Goal: Check status: Check status

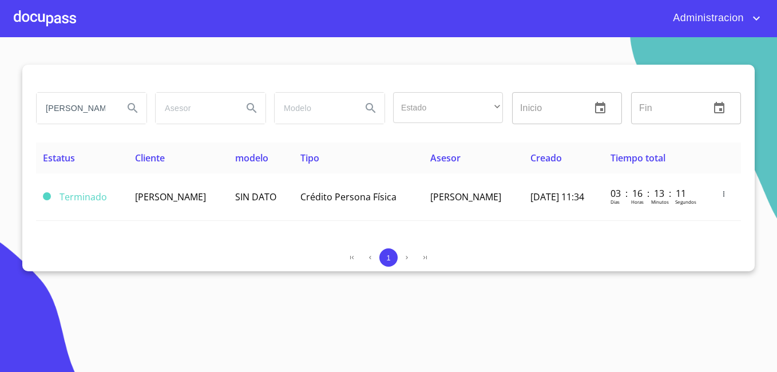
click at [98, 104] on input "[PERSON_NAME]" at bounding box center [76, 108] width 78 height 31
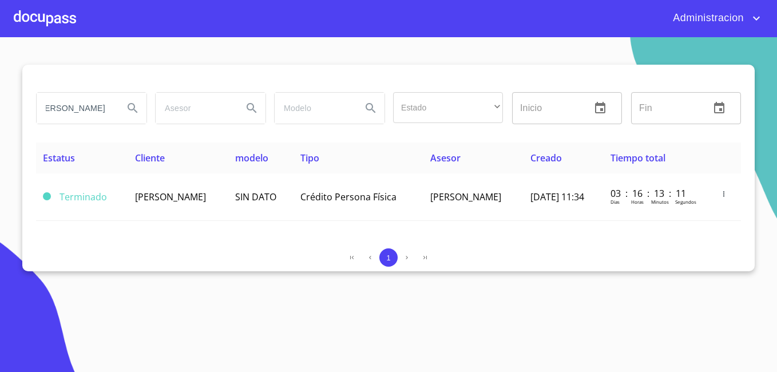
type input "[PERSON_NAME]"
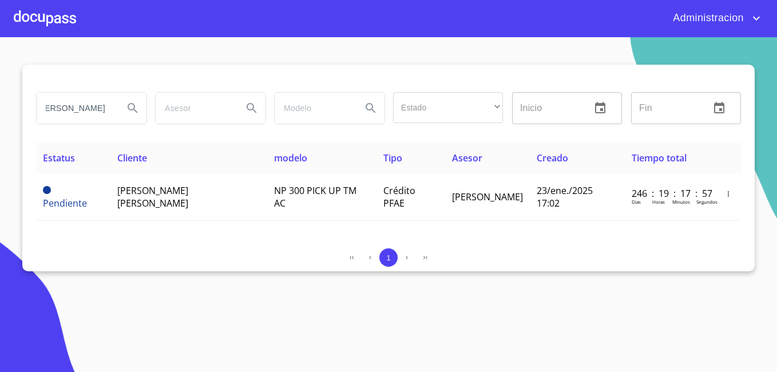
scroll to position [0, 0]
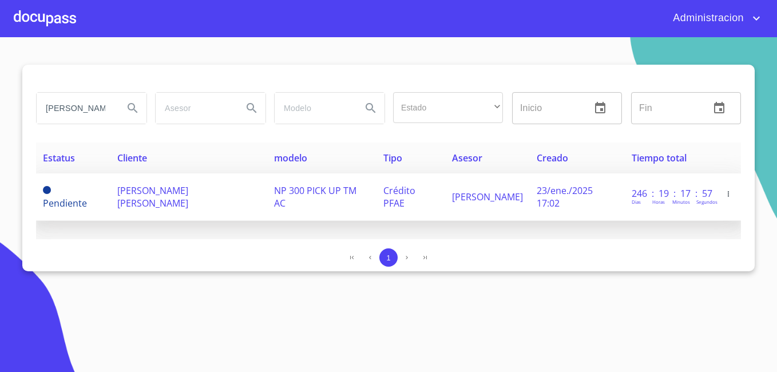
click at [129, 190] on span "[PERSON_NAME] [PERSON_NAME]" at bounding box center [152, 196] width 71 height 25
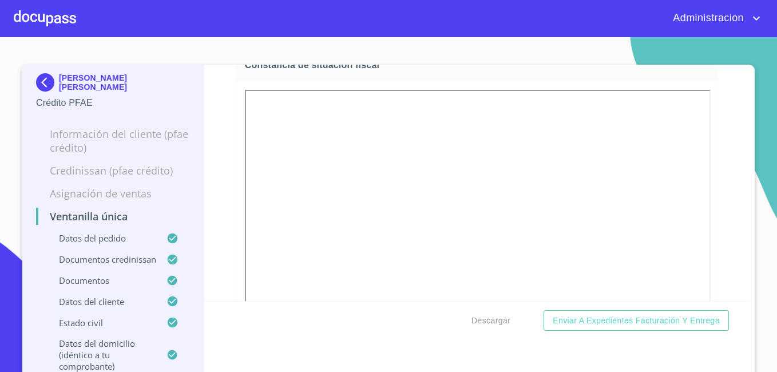
click at [54, 83] on img at bounding box center [47, 82] width 23 height 18
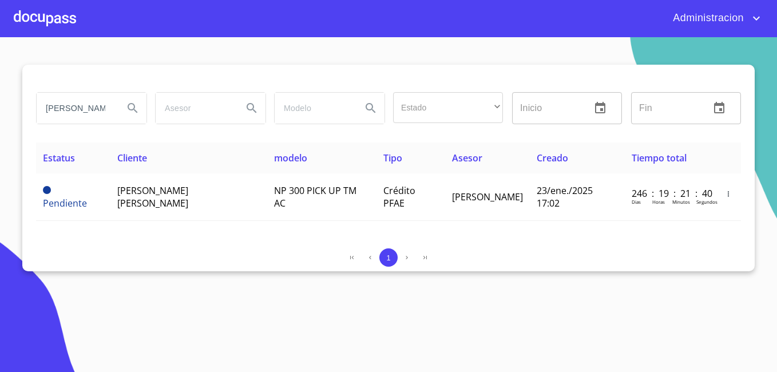
click at [411, 254] on span "button" at bounding box center [406, 257] width 9 height 9
click at [90, 101] on input "[PERSON_NAME]" at bounding box center [76, 108] width 78 height 31
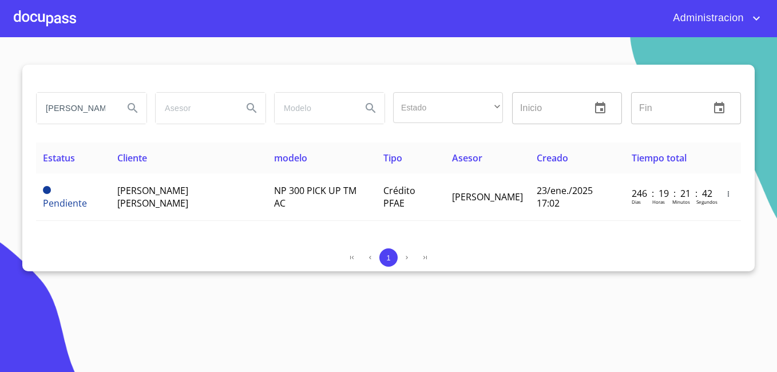
click at [90, 101] on input "[PERSON_NAME]" at bounding box center [76, 108] width 78 height 31
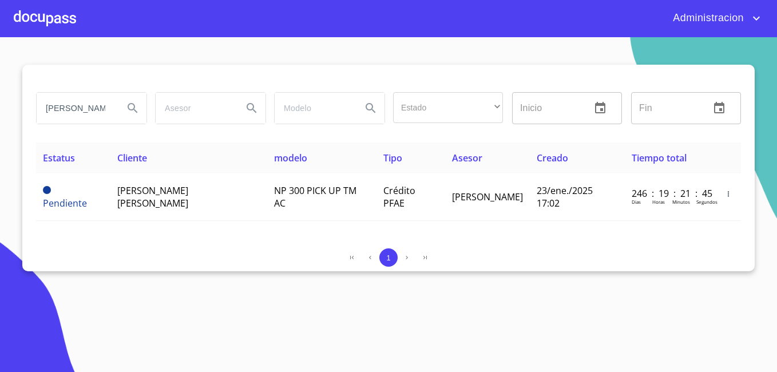
click at [90, 101] on input "[PERSON_NAME]" at bounding box center [76, 108] width 78 height 31
